Goal: Transaction & Acquisition: Purchase product/service

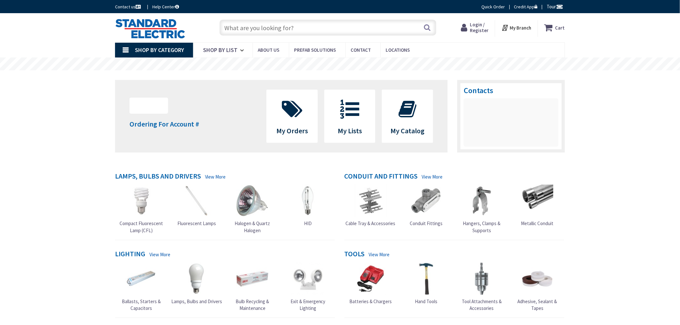
type input "[PERSON_NAME][GEOGRAPHIC_DATA], [GEOGRAPHIC_DATA]"
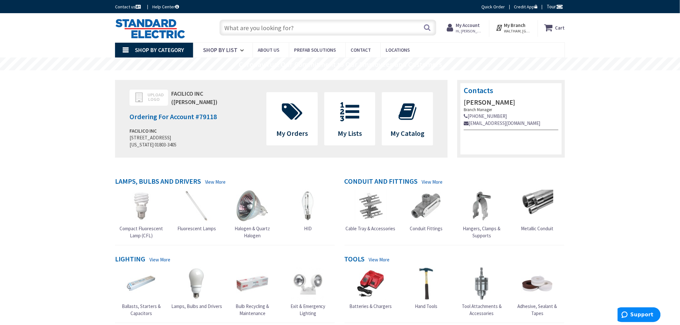
click at [261, 30] on input "text" at bounding box center [328, 28] width 217 height 16
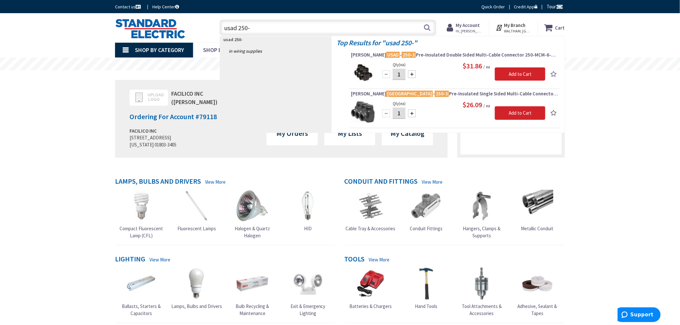
type input "usad 250-6"
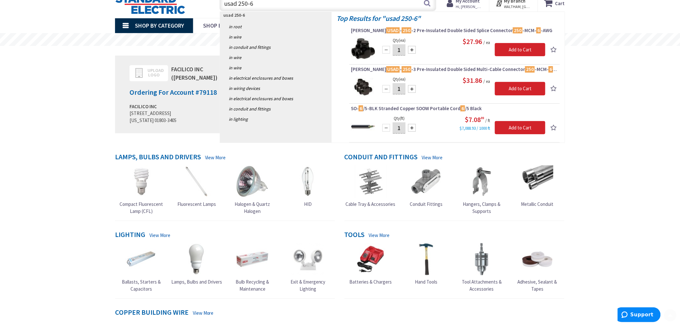
scroll to position [36, 0]
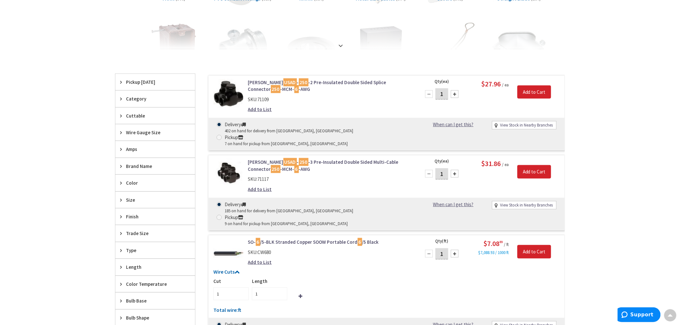
scroll to position [107, 0]
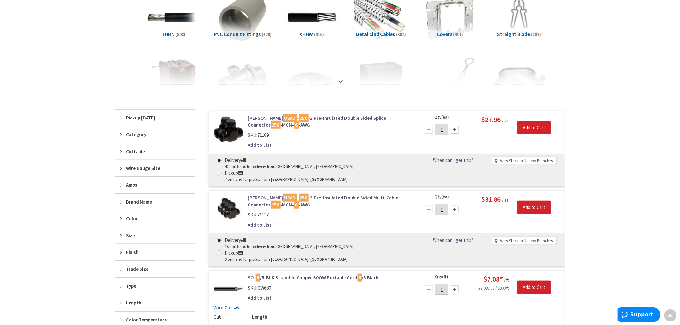
click at [305, 116] on link "[PERSON_NAME] USAD - 250 -2 Pre-Insulated Double Sided Splice Connector 250 -MC…" at bounding box center [330, 122] width 164 height 14
